Goal: Task Accomplishment & Management: Manage account settings

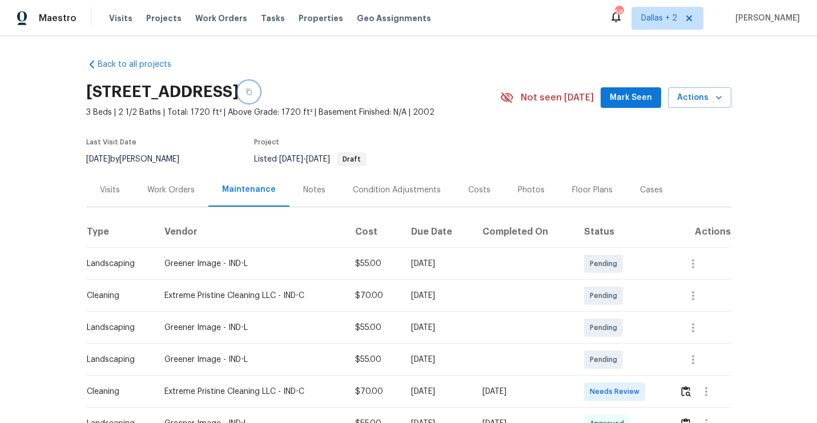
click at [252, 93] on icon "button" at bounding box center [249, 92] width 6 height 6
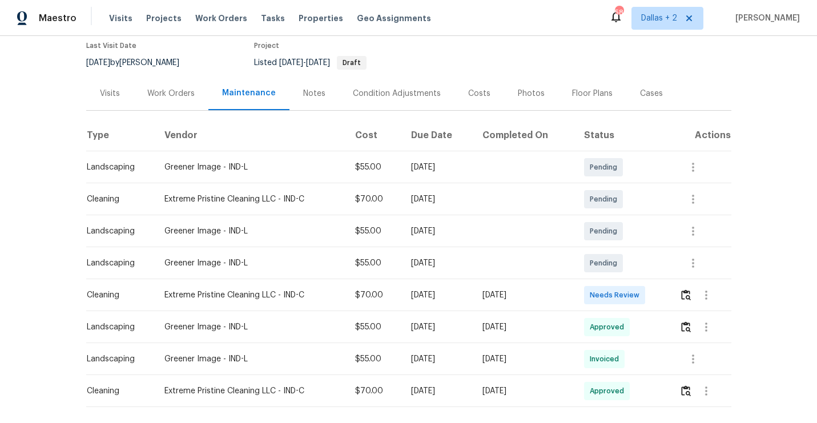
scroll to position [98, 0]
click at [698, 295] on button "button" at bounding box center [705, 293] width 27 height 27
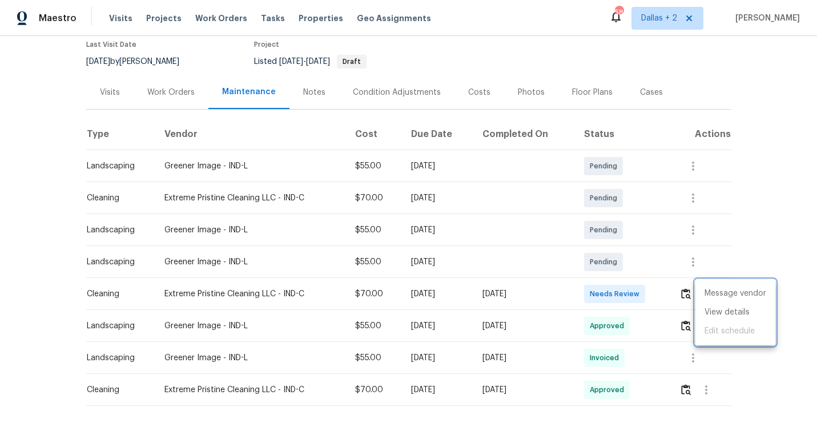
click at [677, 296] on div at bounding box center [408, 211] width 817 height 423
click at [691, 295] on img "button" at bounding box center [686, 293] width 10 height 11
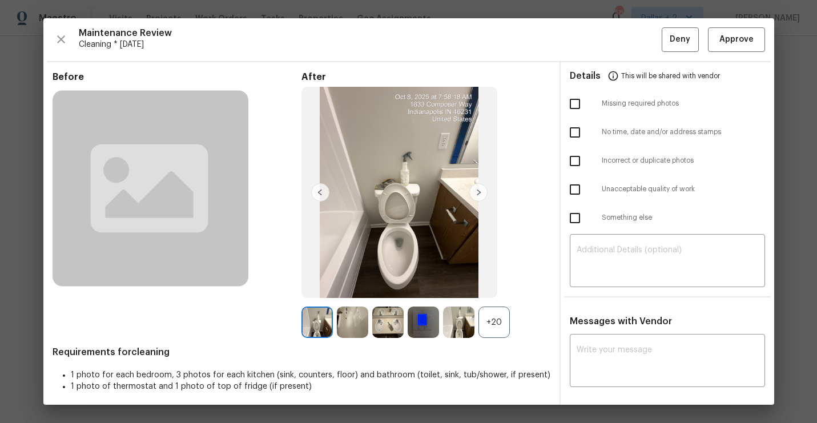
click at [506, 320] on div "+20" at bounding box center [493, 322] width 31 height 31
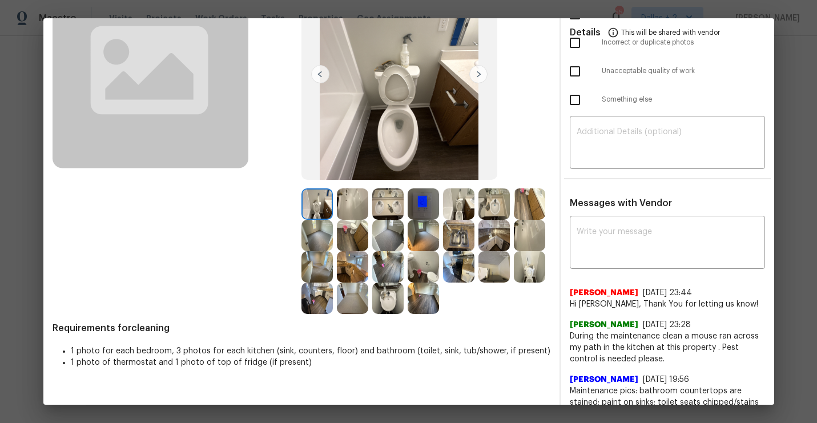
scroll to position [130, 0]
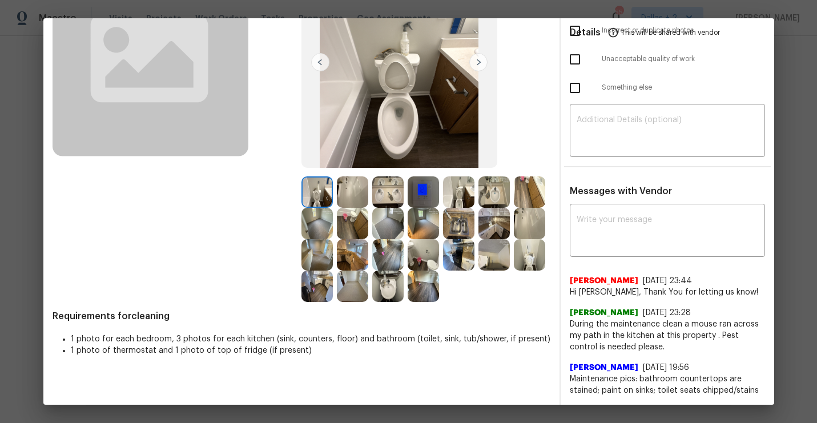
click at [355, 199] on img at bounding box center [352, 191] width 31 height 31
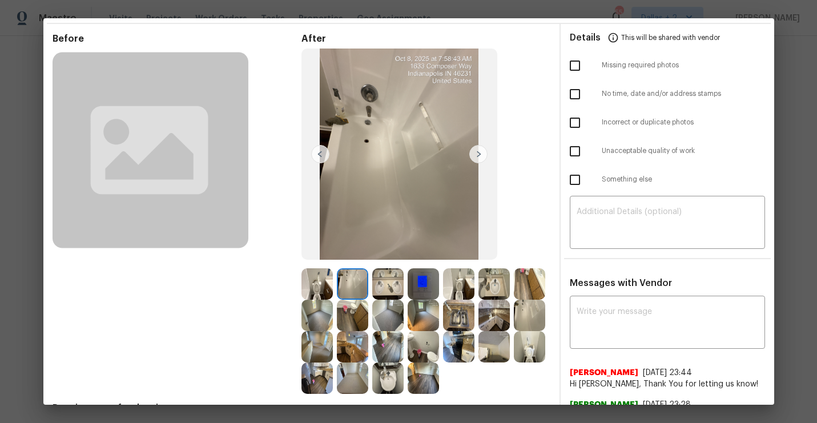
scroll to position [41, 0]
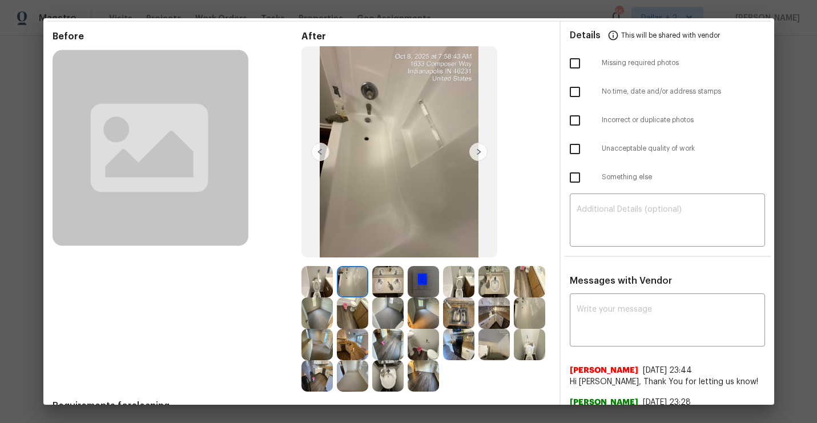
click at [391, 271] on img at bounding box center [387, 281] width 31 height 31
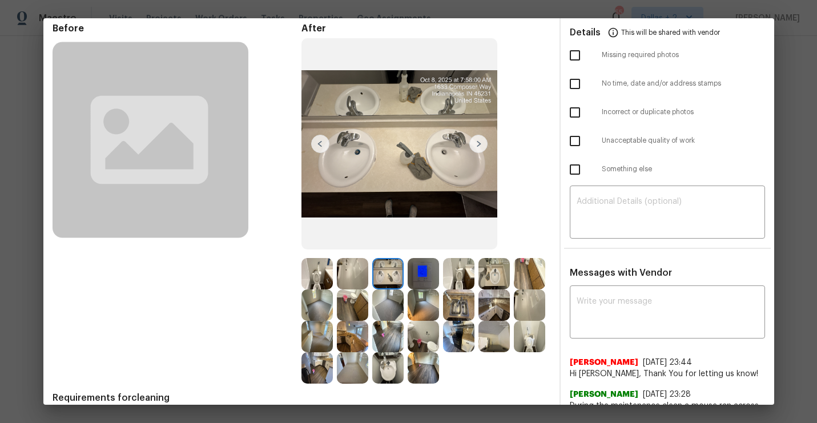
scroll to position [50, 0]
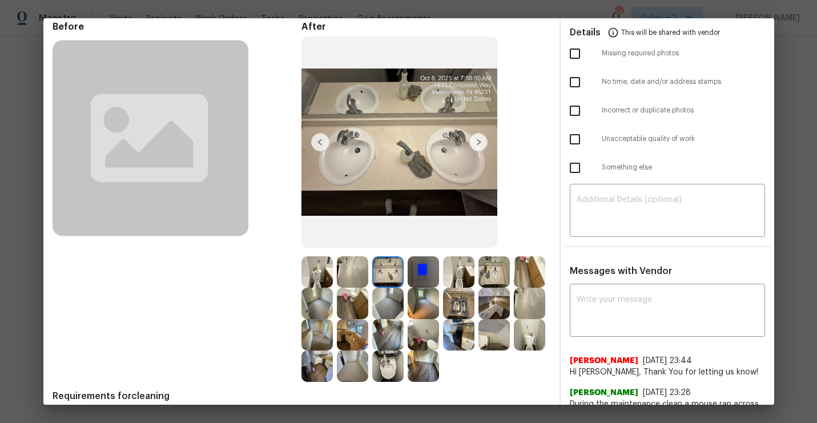
click at [453, 280] on img at bounding box center [458, 271] width 31 height 31
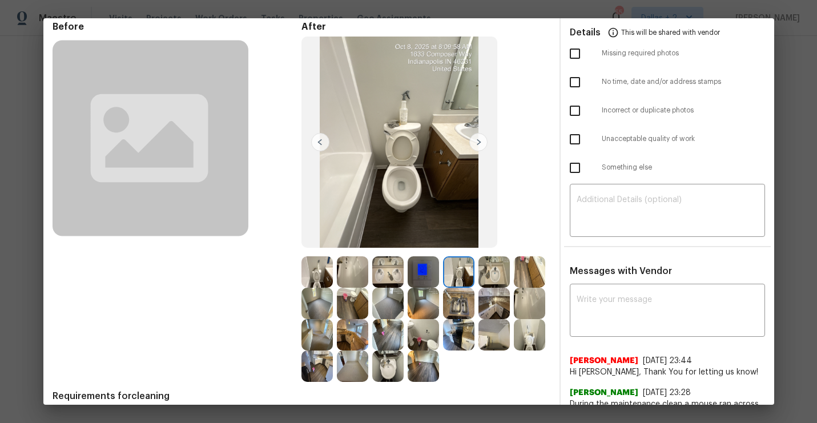
click at [481, 273] on img at bounding box center [493, 271] width 31 height 31
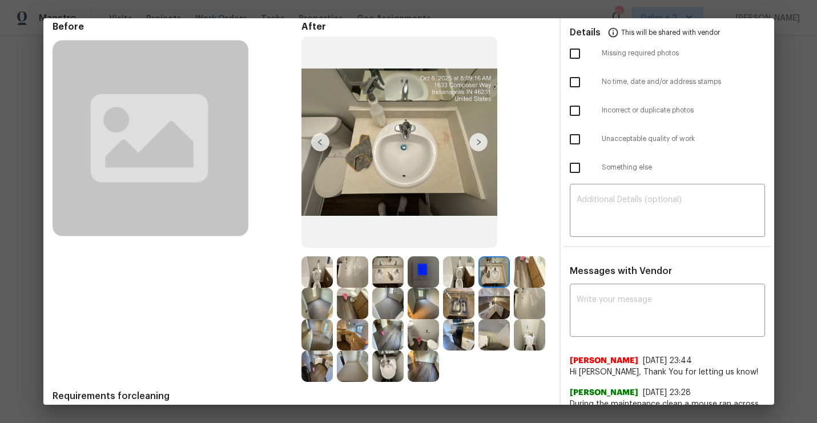
click at [531, 273] on img at bounding box center [529, 271] width 31 height 31
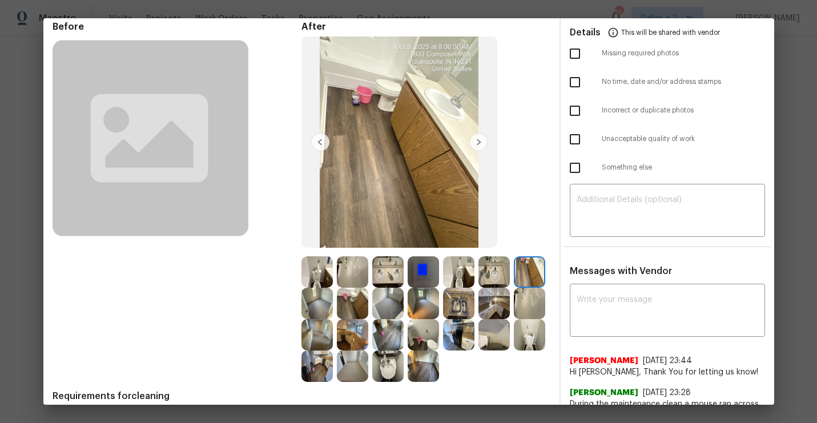
click at [315, 276] on img at bounding box center [316, 271] width 31 height 31
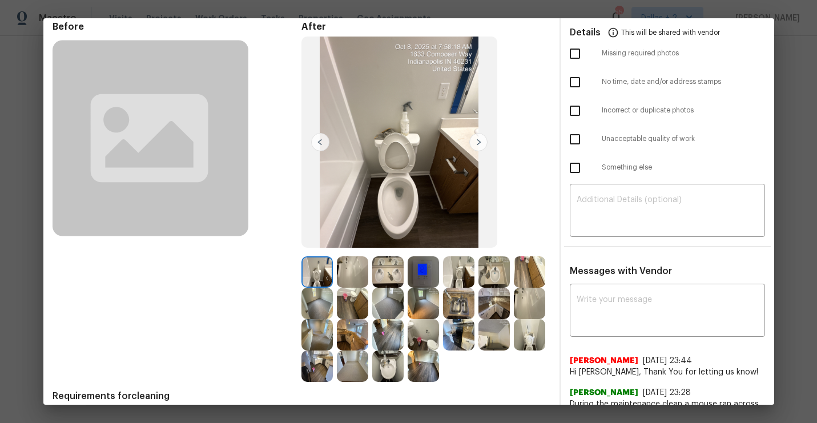
click at [481, 140] on img at bounding box center [478, 142] width 18 height 18
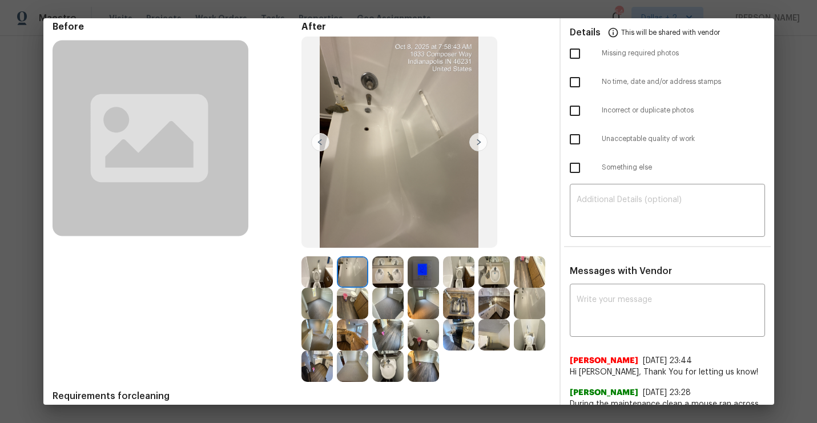
click at [384, 275] on img at bounding box center [387, 271] width 31 height 31
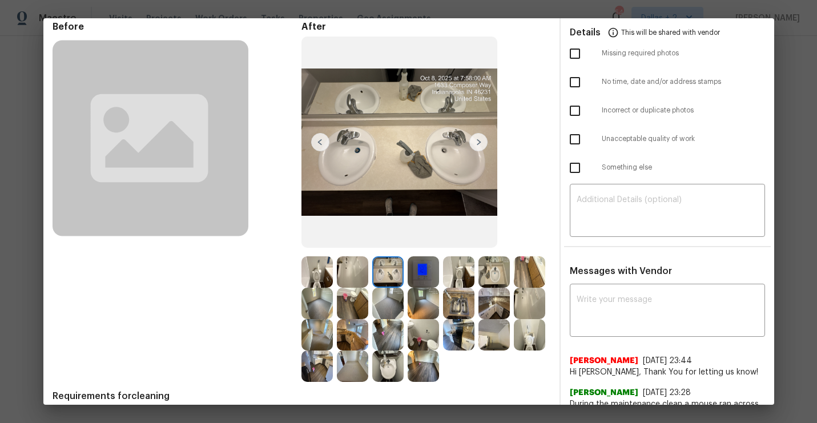
click at [460, 278] on img at bounding box center [458, 271] width 31 height 31
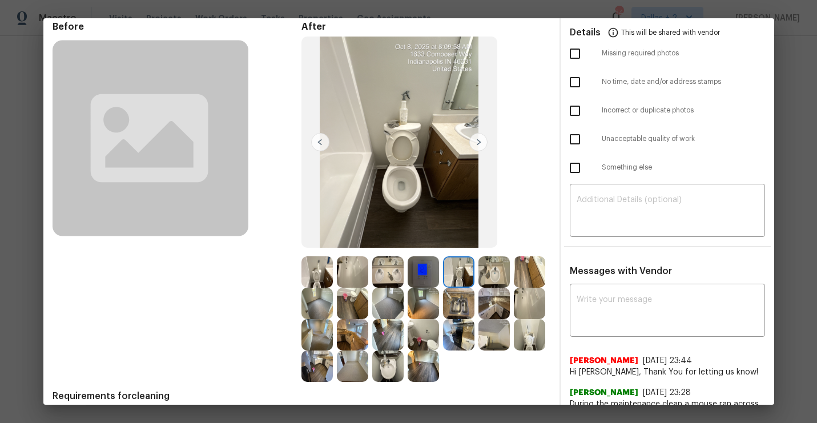
click at [495, 272] on img at bounding box center [493, 271] width 31 height 31
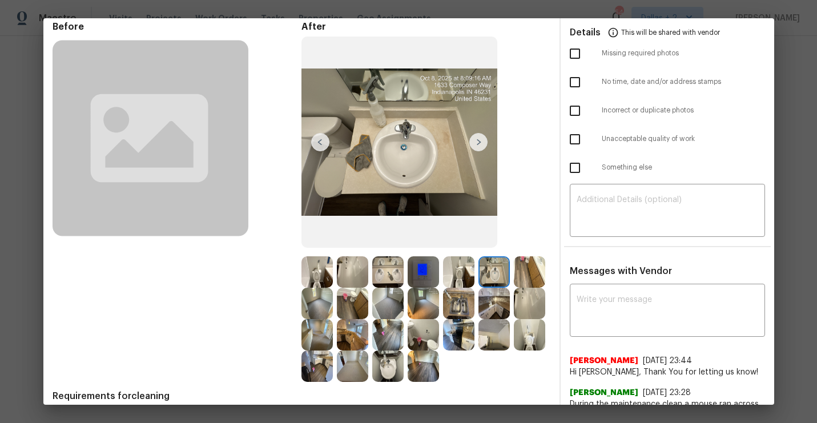
click at [527, 284] on img at bounding box center [529, 271] width 31 height 31
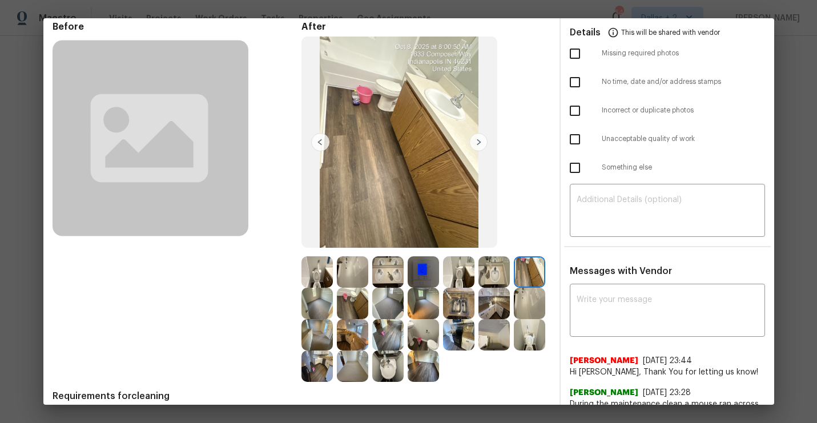
click at [313, 307] on img at bounding box center [316, 303] width 31 height 31
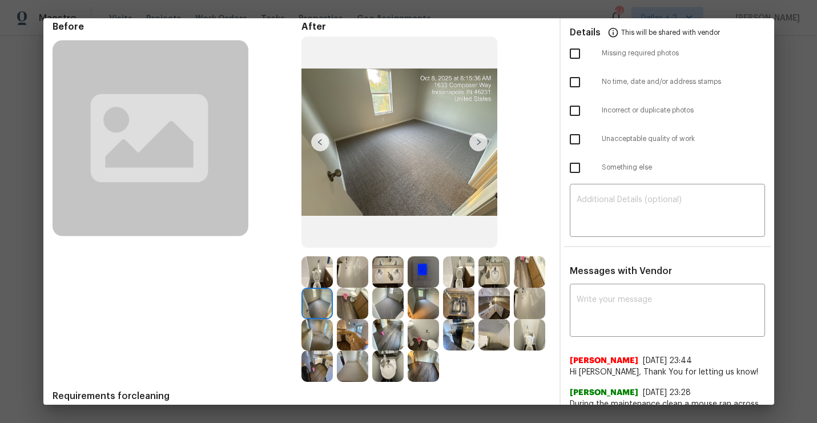
click at [349, 297] on img at bounding box center [352, 303] width 31 height 31
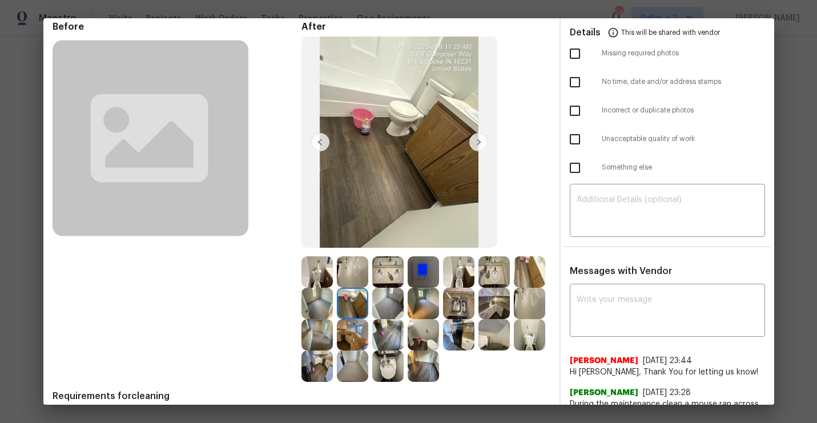
click at [385, 308] on img at bounding box center [387, 303] width 31 height 31
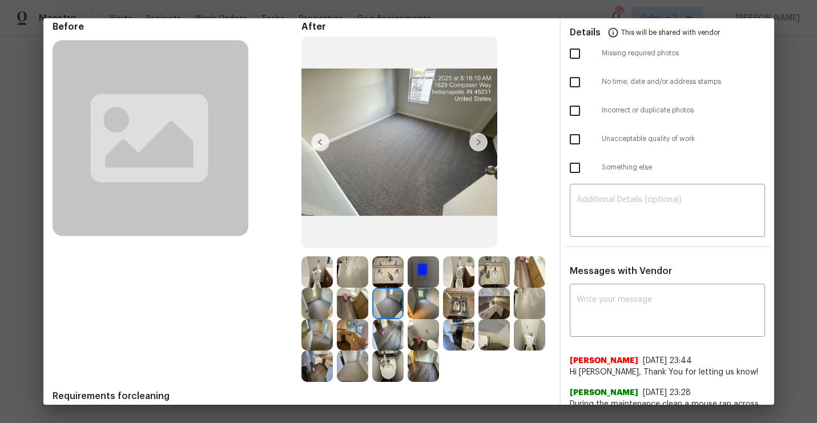
click at [427, 308] on img at bounding box center [423, 303] width 31 height 31
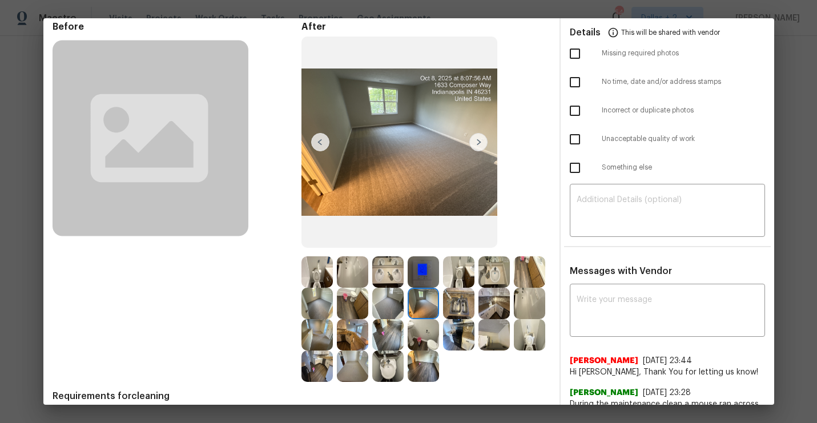
click at [499, 284] on img at bounding box center [493, 271] width 31 height 31
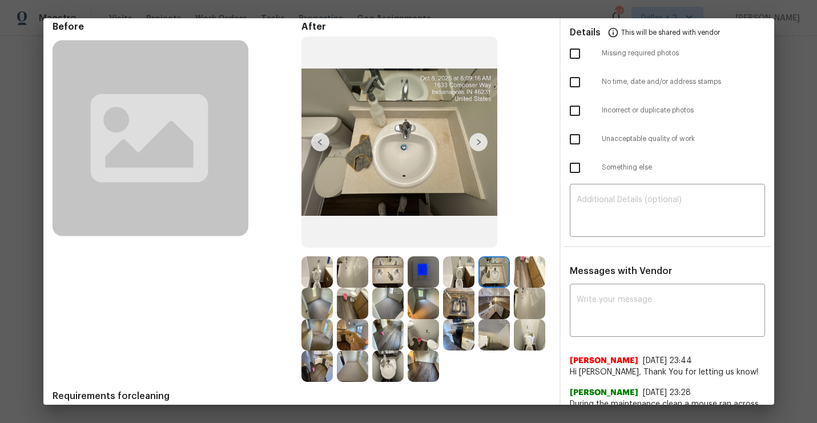
click at [462, 338] on img at bounding box center [458, 334] width 31 height 31
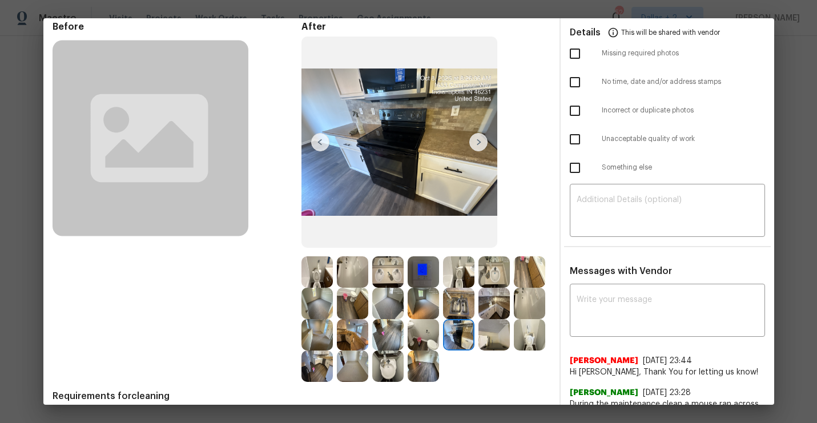
click at [499, 339] on img at bounding box center [493, 334] width 31 height 31
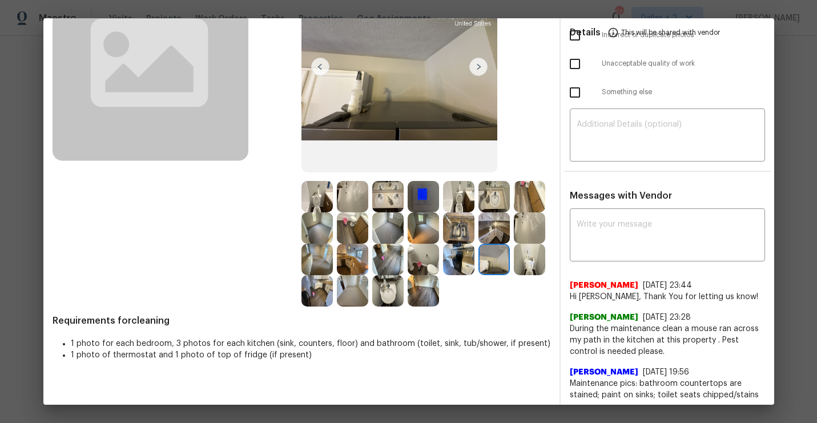
scroll to position [130, 0]
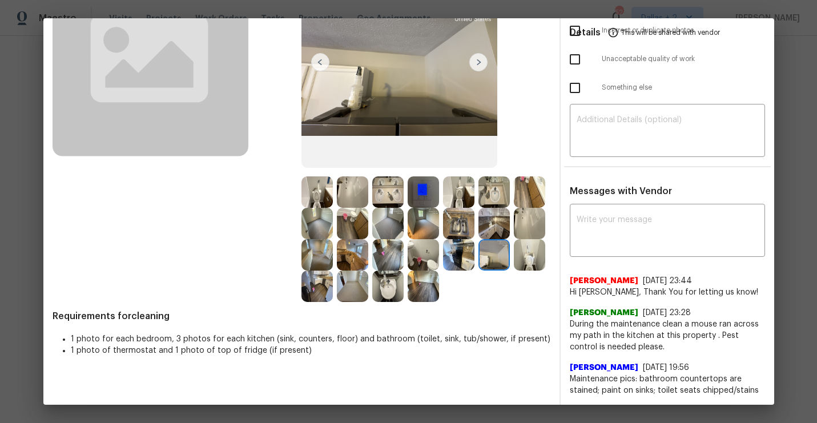
click at [361, 212] on img at bounding box center [352, 223] width 31 height 31
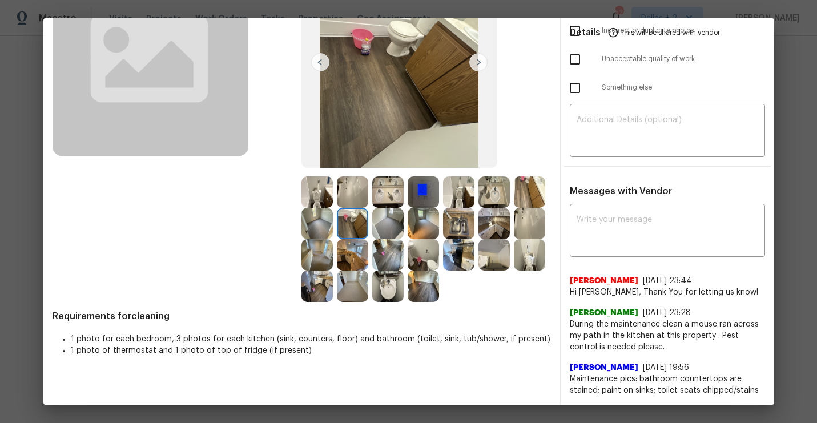
click at [383, 222] on img at bounding box center [387, 223] width 31 height 31
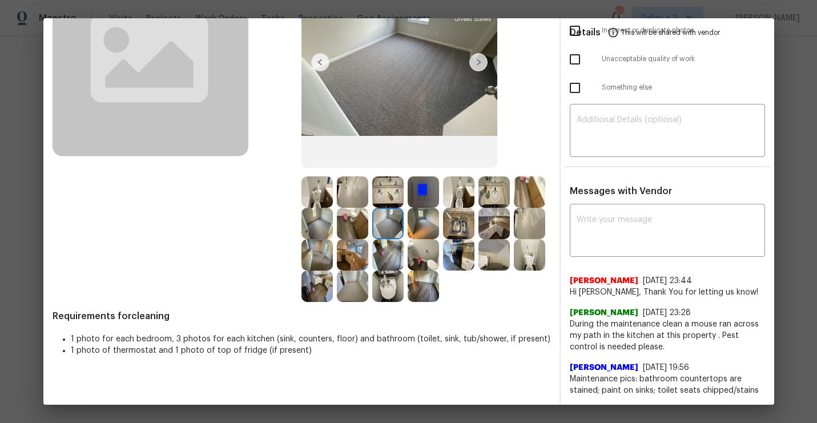
click at [311, 220] on img at bounding box center [316, 223] width 31 height 31
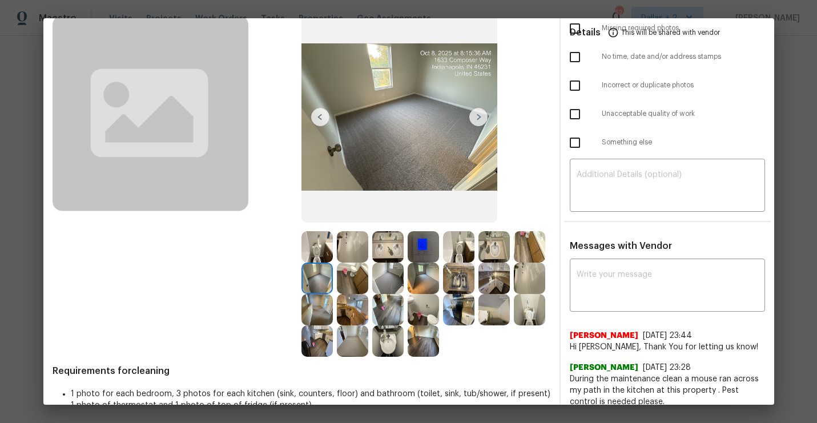
scroll to position [74, 0]
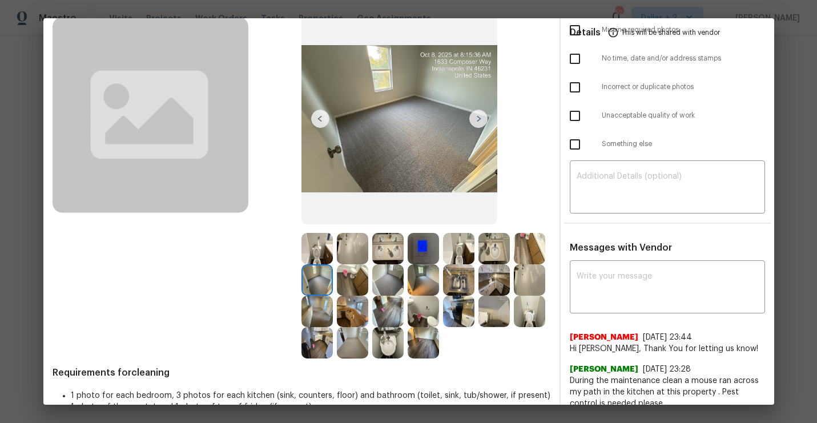
click at [488, 284] on img at bounding box center [493, 279] width 31 height 31
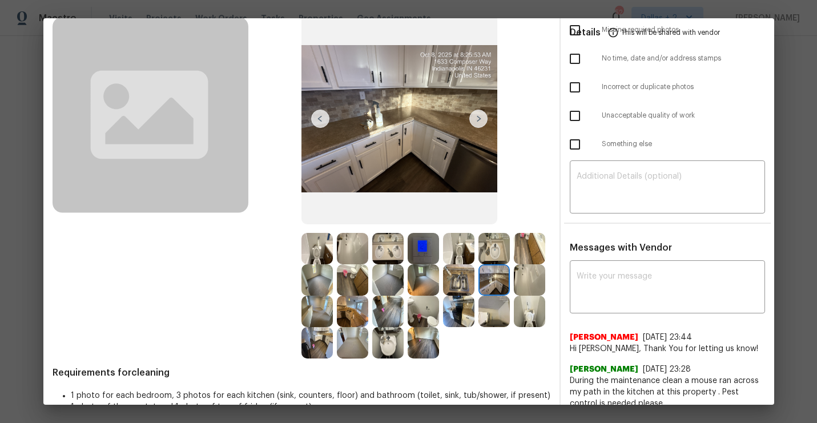
click at [492, 321] on img at bounding box center [493, 311] width 31 height 31
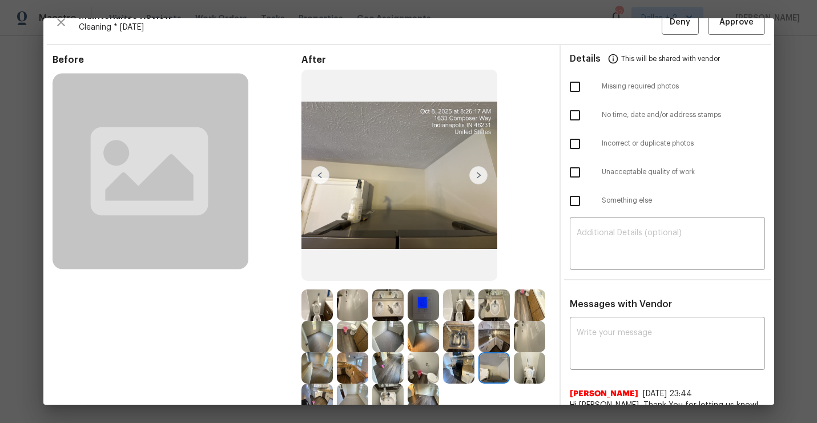
scroll to position [0, 0]
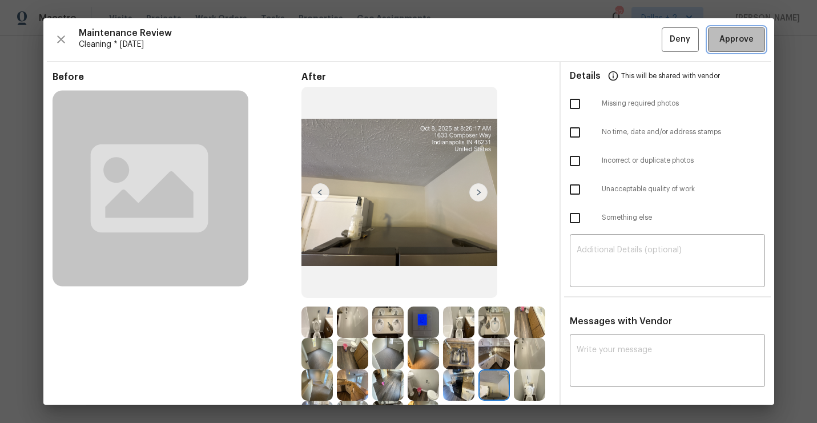
click at [742, 47] on button "Approve" at bounding box center [736, 39] width 57 height 25
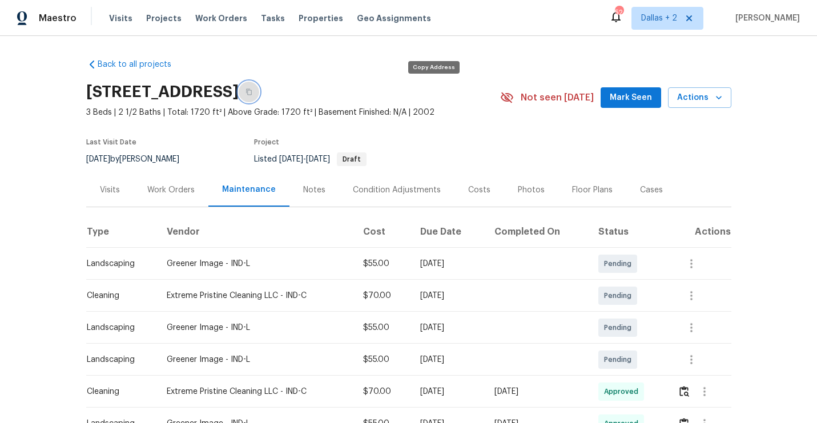
click at [259, 88] on button "button" at bounding box center [249, 92] width 21 height 21
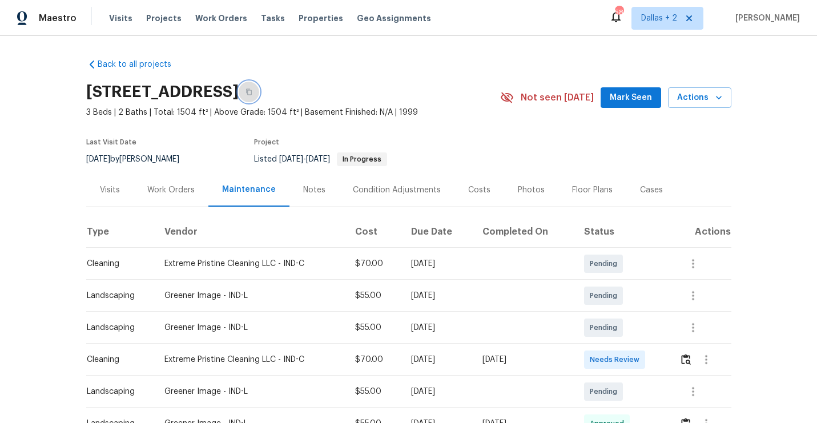
click at [252, 91] on icon "button" at bounding box center [248, 91] width 7 height 7
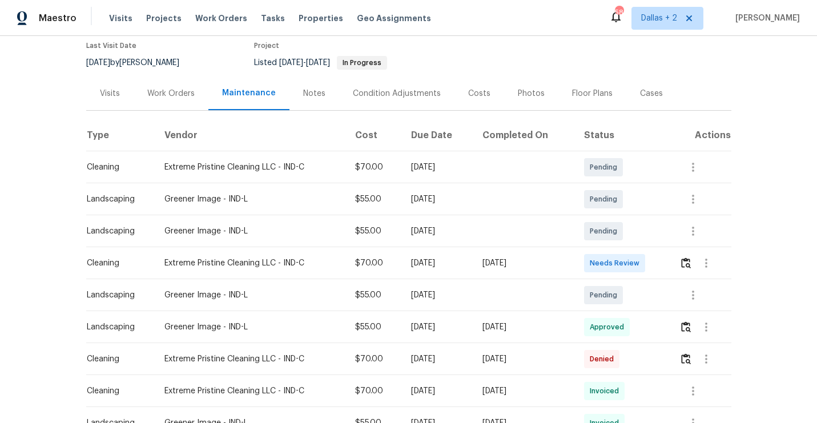
scroll to position [98, 0]
click at [688, 257] on img "button" at bounding box center [686, 261] width 10 height 11
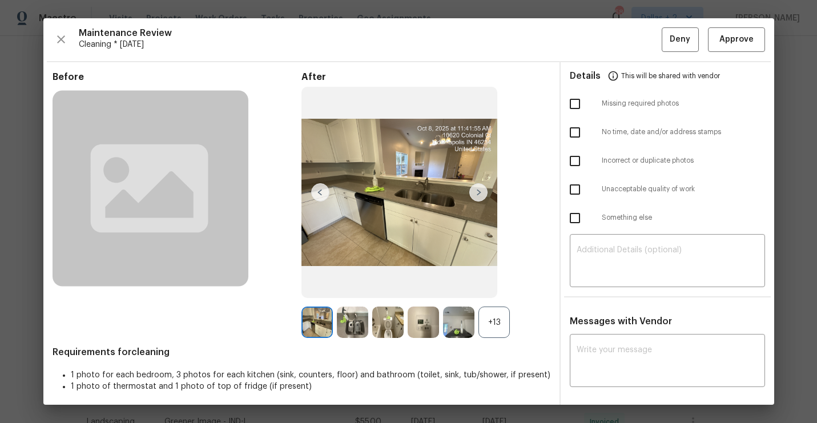
click at [498, 329] on div "+13" at bounding box center [493, 322] width 31 height 31
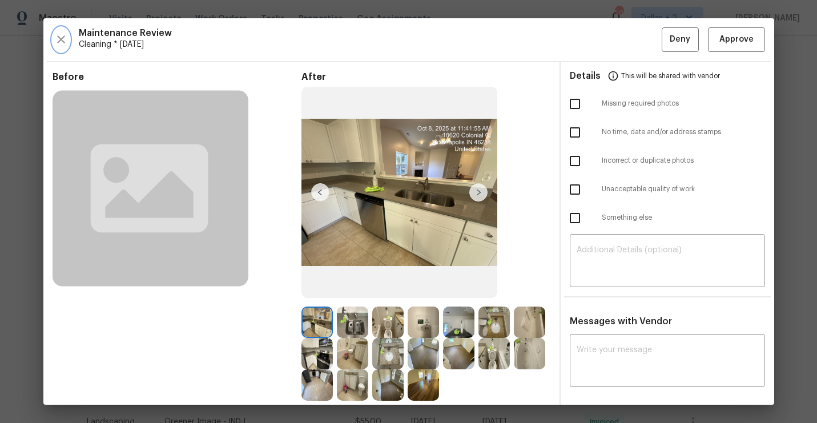
click at [61, 44] on icon "button" at bounding box center [61, 40] width 14 height 14
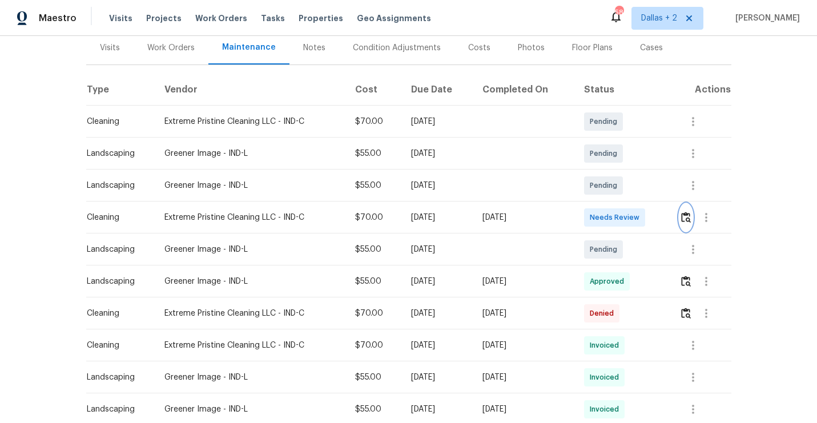
scroll to position [165, 0]
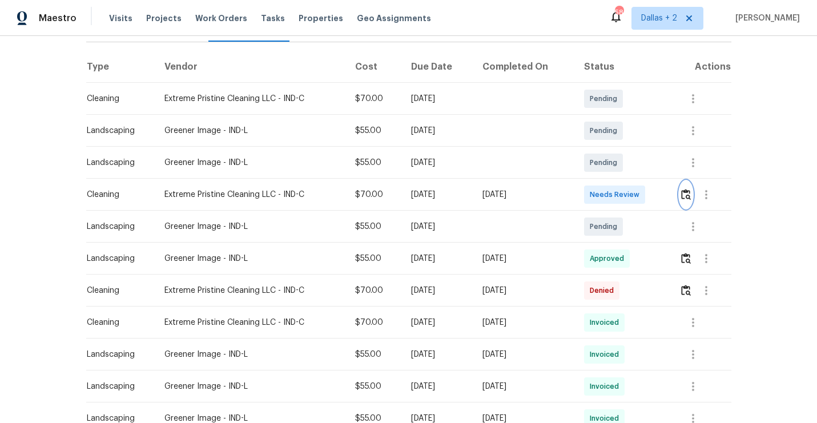
click at [688, 191] on img "button" at bounding box center [686, 194] width 10 height 11
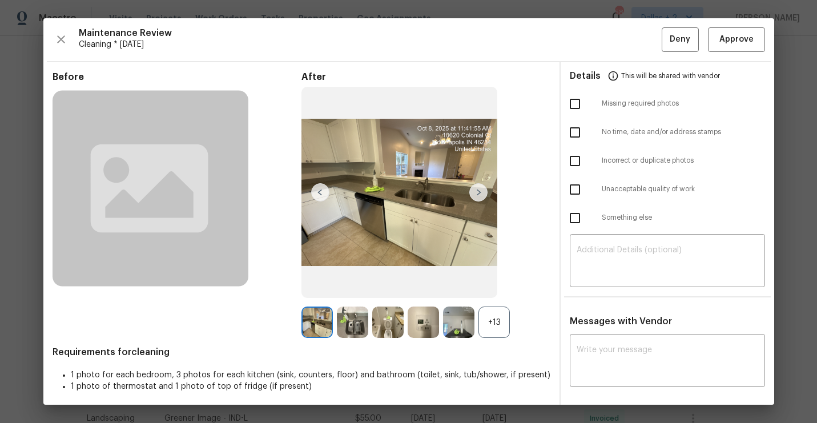
click at [485, 311] on div "+13" at bounding box center [493, 322] width 31 height 31
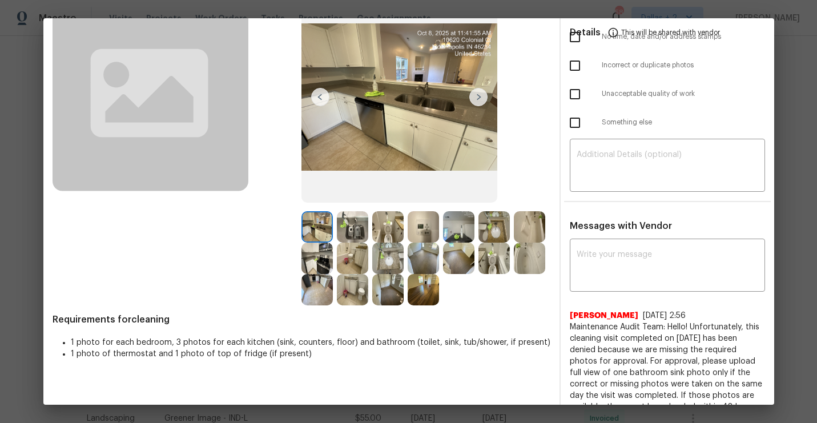
scroll to position [0, 0]
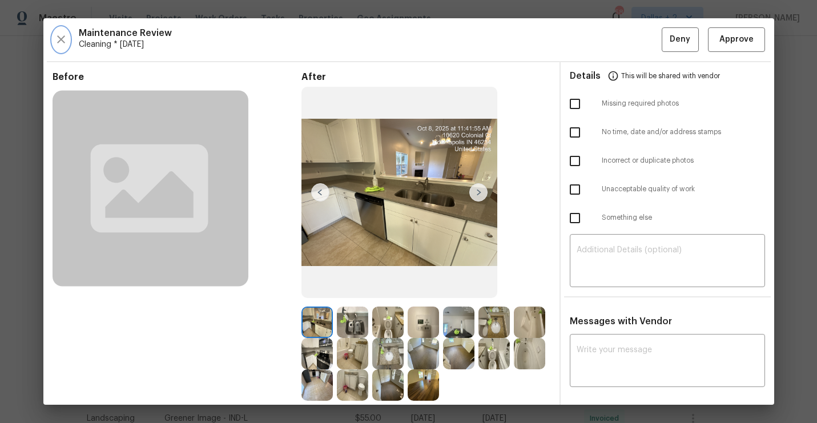
click at [60, 31] on button "button" at bounding box center [61, 39] width 17 height 25
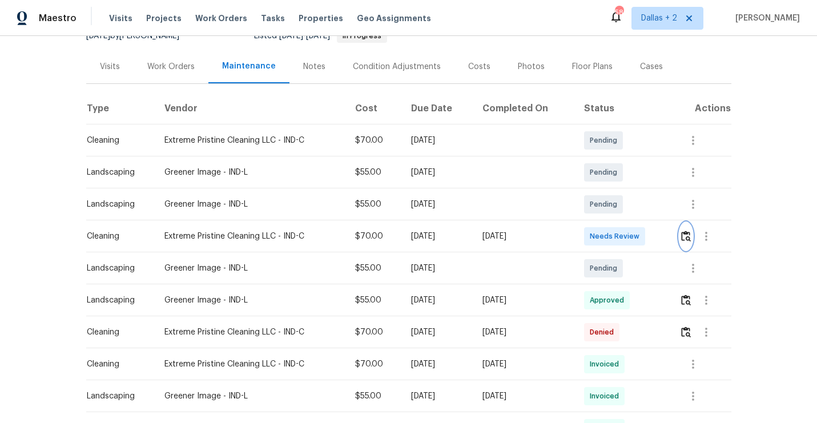
scroll to position [136, 0]
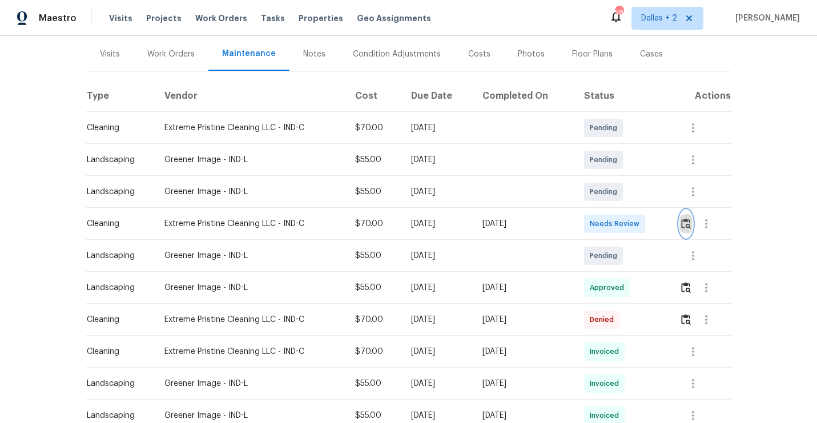
click at [691, 224] on img "button" at bounding box center [686, 223] width 10 height 11
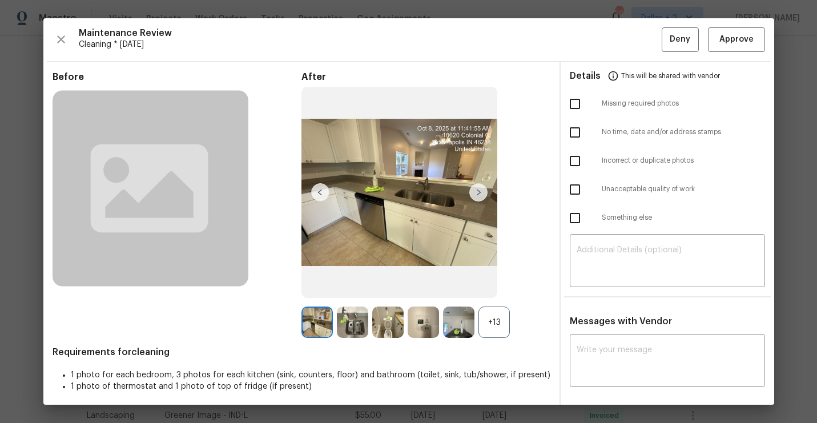
click at [497, 324] on div "+13" at bounding box center [493, 322] width 31 height 31
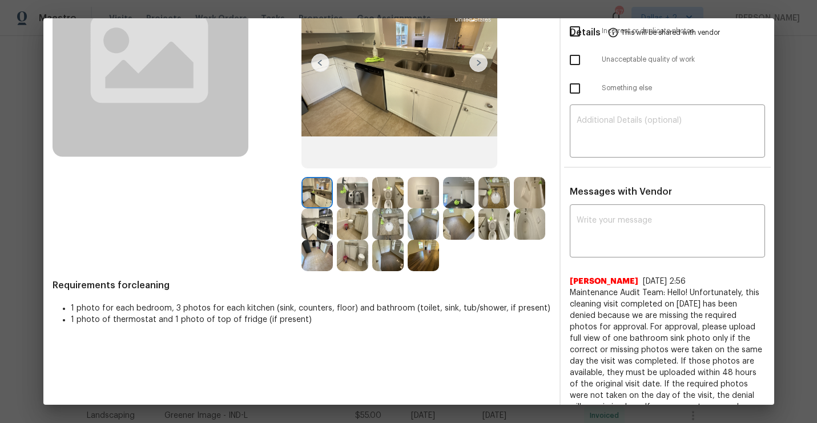
scroll to position [130, 0]
click at [311, 186] on img at bounding box center [316, 191] width 31 height 31
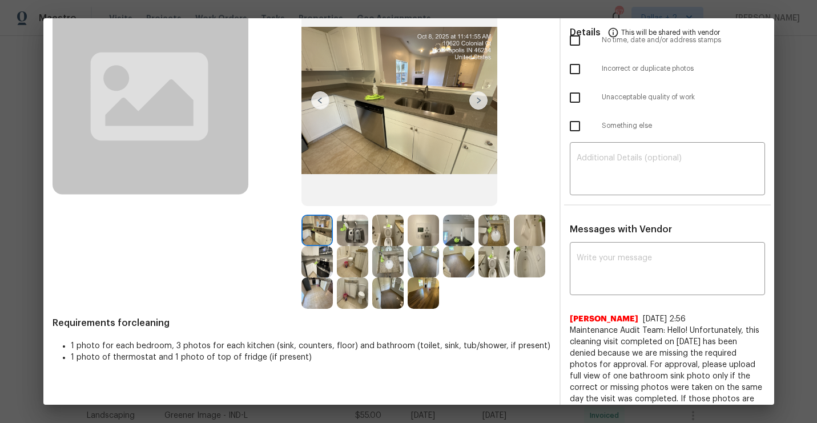
scroll to position [86, 0]
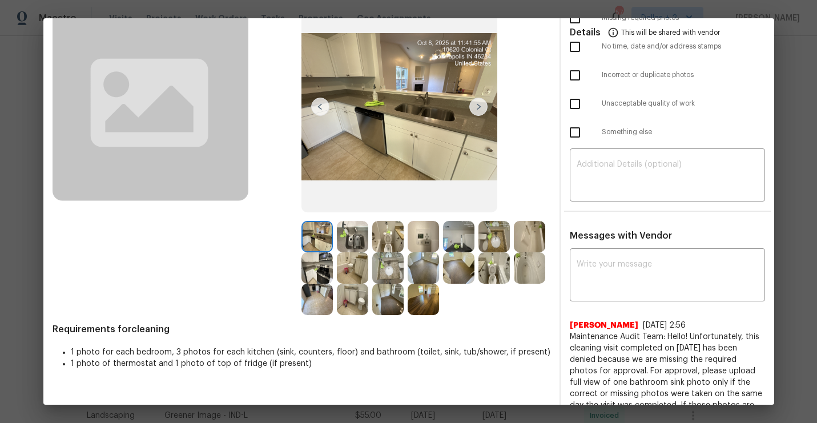
click at [347, 233] on img at bounding box center [352, 236] width 31 height 31
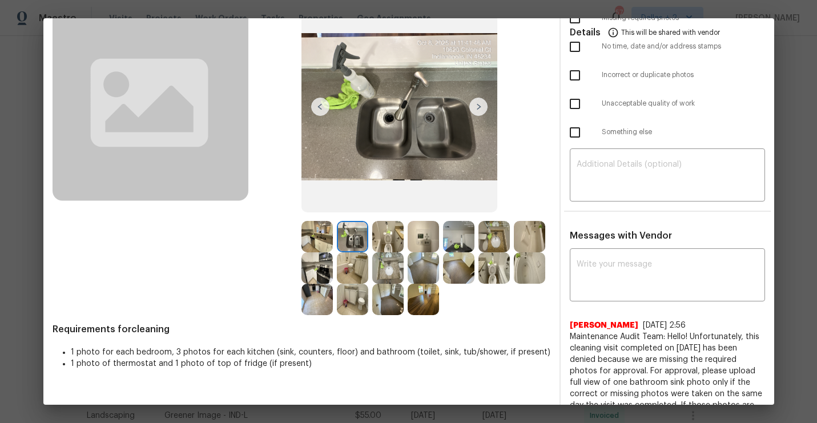
click at [391, 247] on img at bounding box center [387, 236] width 31 height 31
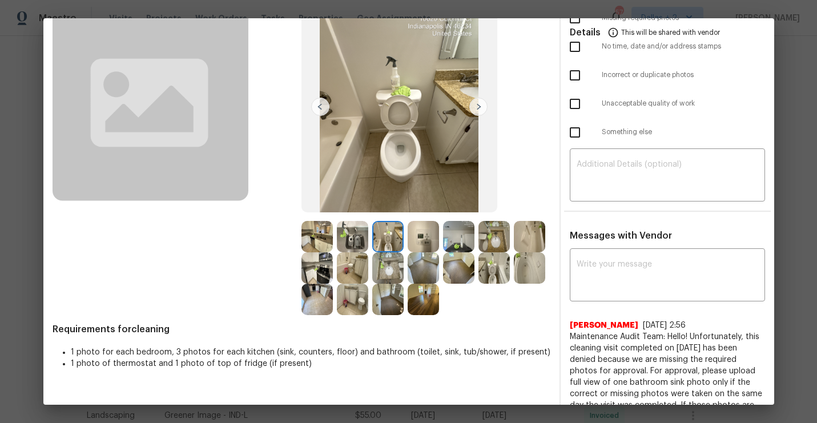
click at [453, 239] on img at bounding box center [458, 236] width 31 height 31
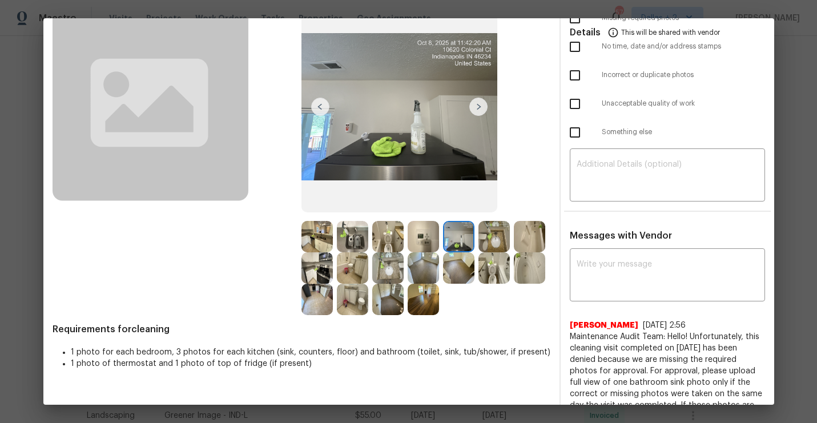
click at [468, 104] on img at bounding box center [399, 107] width 196 height 212
click at [483, 107] on img at bounding box center [478, 107] width 18 height 18
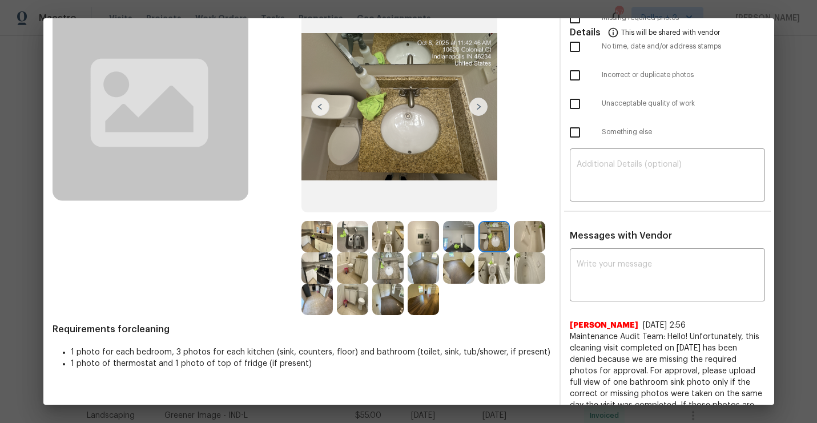
click at [477, 111] on img at bounding box center [478, 107] width 18 height 18
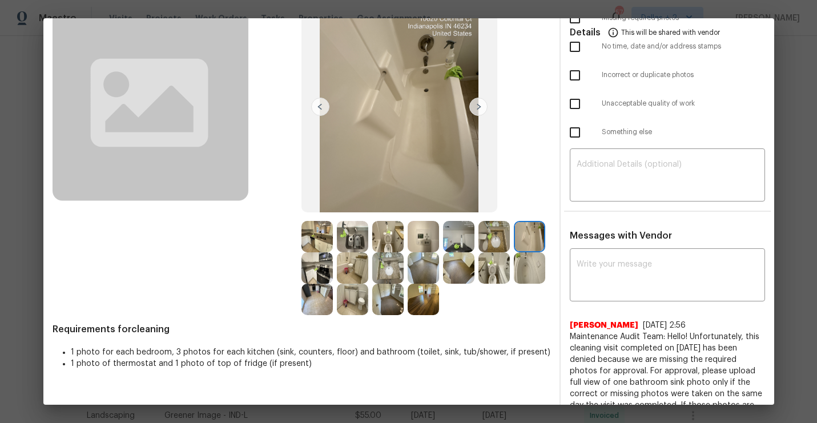
click at [477, 109] on img at bounding box center [478, 107] width 18 height 18
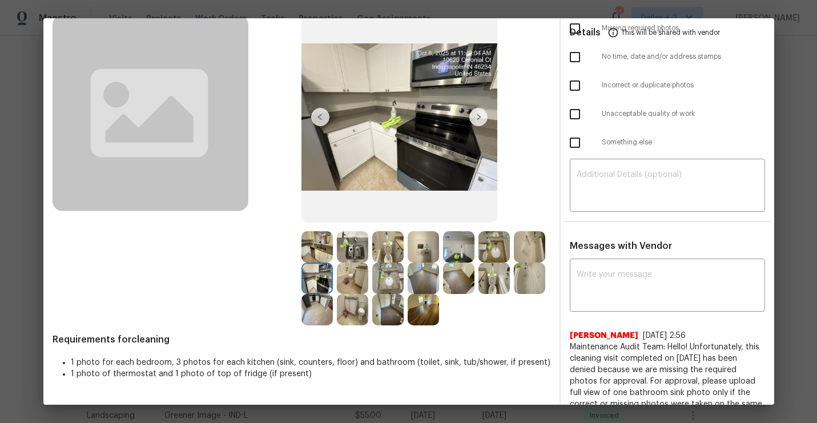
scroll to position [67, 0]
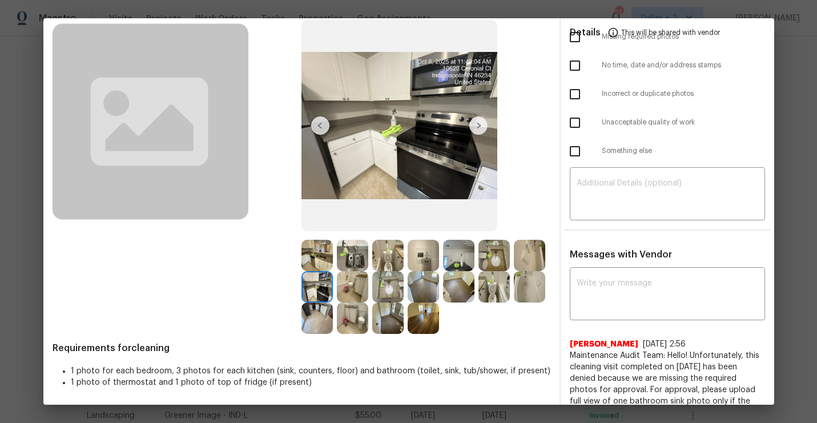
click at [360, 249] on img at bounding box center [352, 255] width 31 height 31
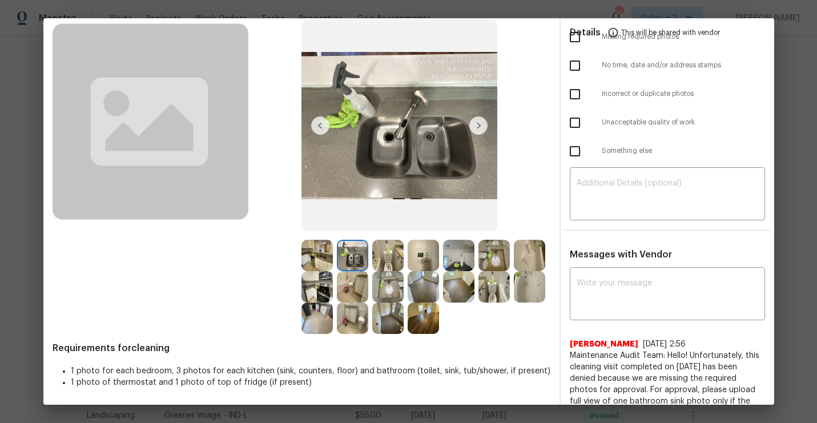
click at [413, 257] on img at bounding box center [423, 255] width 31 height 31
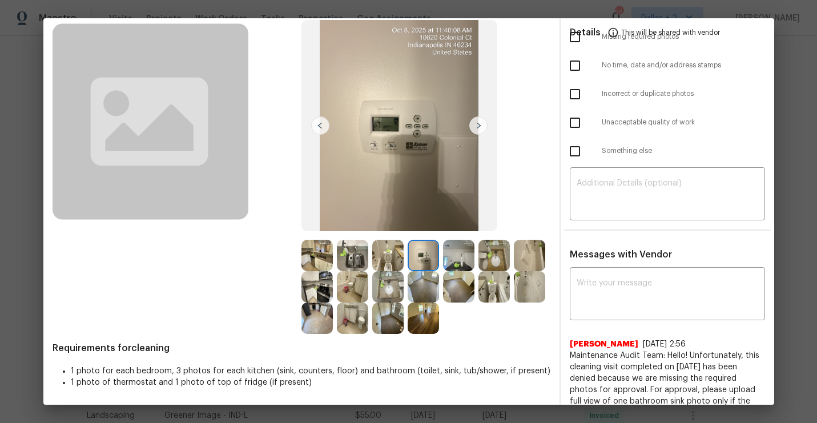
click at [422, 263] on img at bounding box center [423, 255] width 31 height 31
click at [456, 252] on img at bounding box center [458, 255] width 31 height 31
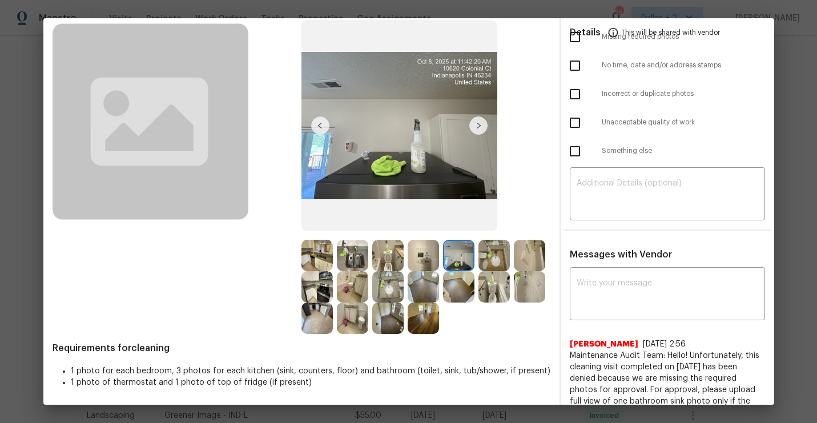
click at [504, 260] on img at bounding box center [493, 255] width 31 height 31
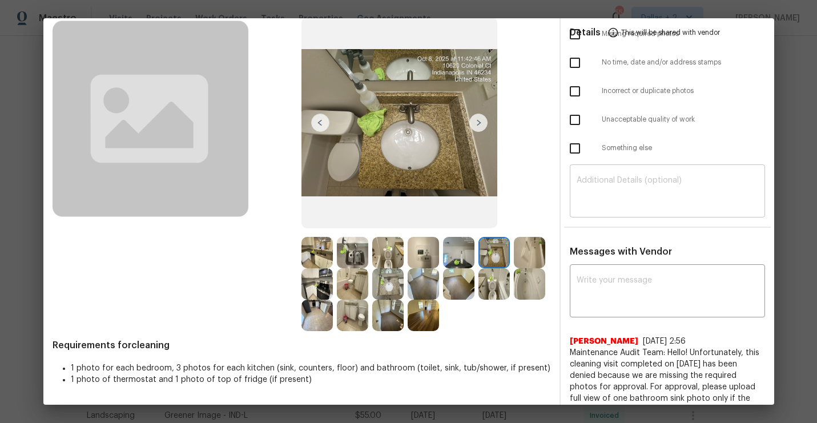
scroll to position [73, 0]
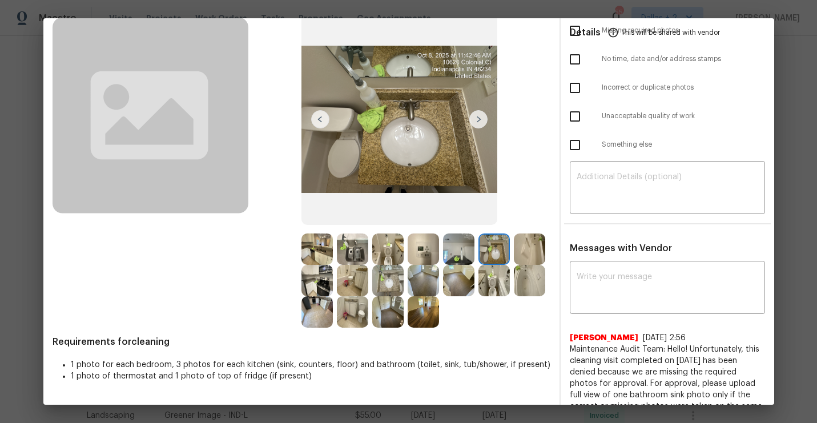
click at [420, 247] on img at bounding box center [423, 248] width 31 height 31
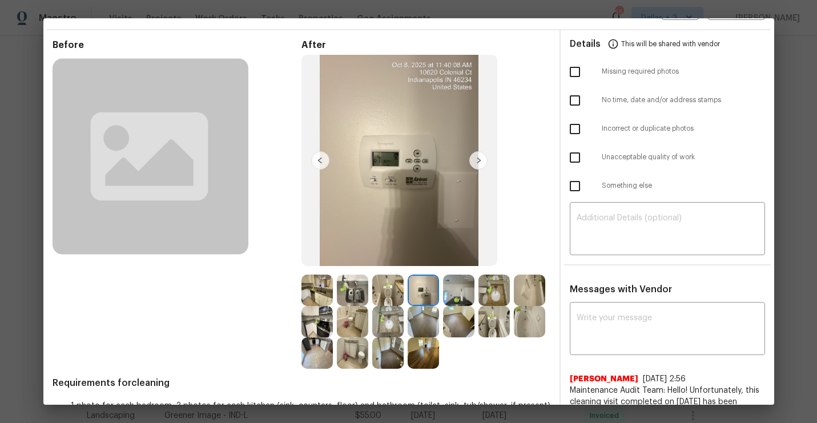
scroll to position [34, 0]
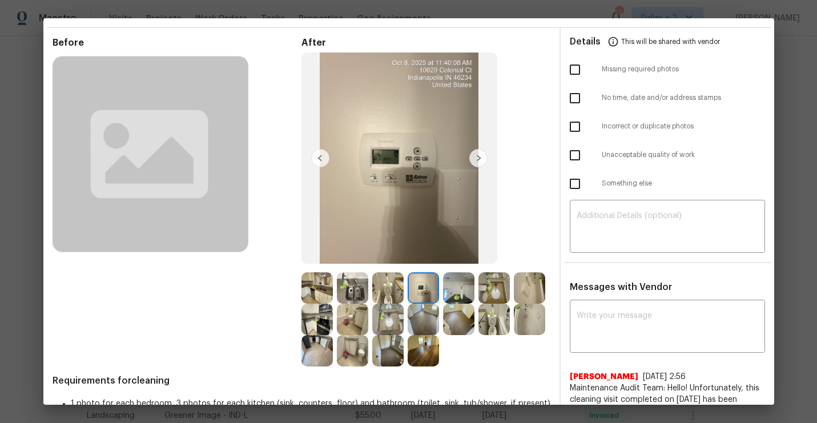
click at [356, 352] on img at bounding box center [352, 350] width 31 height 31
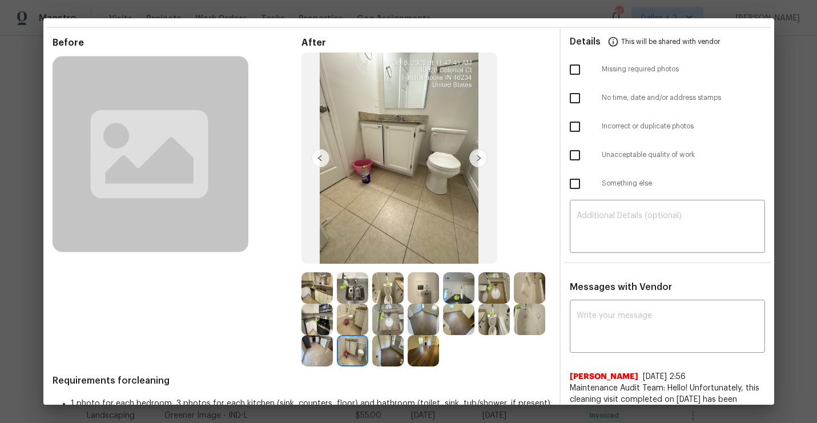
scroll to position [0, 0]
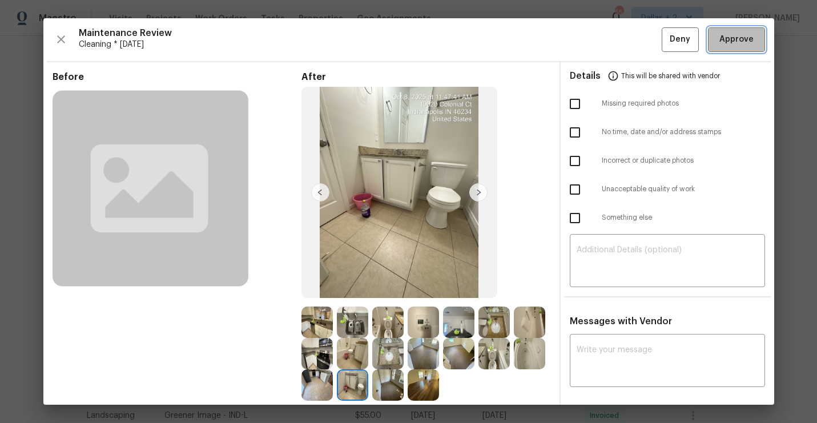
click at [731, 51] on button "Approve" at bounding box center [736, 39] width 57 height 25
